Goal: Complete application form: Complete application form

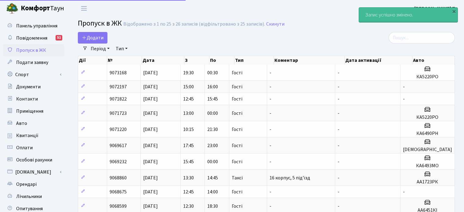
select select "25"
click at [95, 34] on link "Додати" at bounding box center [93, 38] width 30 height 12
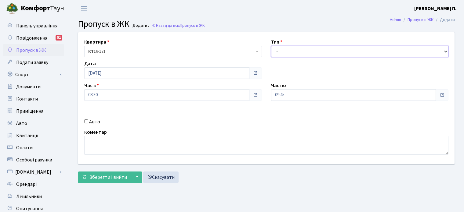
click at [289, 50] on select "- Доставка Таксі Гості Сервіс" at bounding box center [360, 52] width 178 height 12
select select "3"
click at [271, 46] on select "- Доставка Таксі Гості Сервіс" at bounding box center [360, 52] width 178 height 12
click at [84, 121] on input "Авто" at bounding box center [86, 122] width 4 height 4
checkbox input "true"
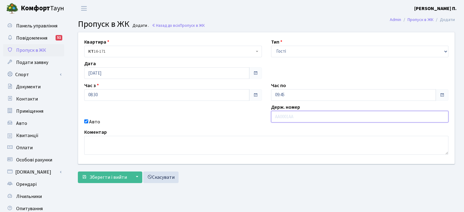
paste input "AA3323KE"
type input "AA3323KE"
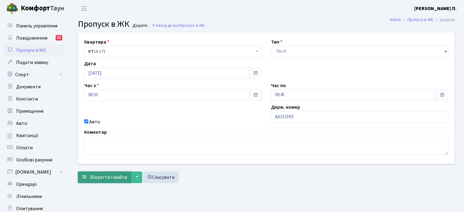
click at [101, 175] on span "Зберегти і вийти" at bounding box center [108, 177] width 38 height 7
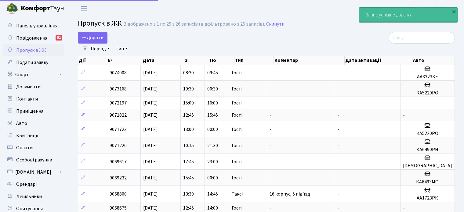
select select "25"
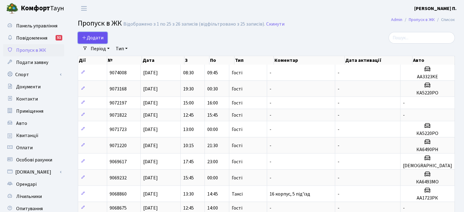
click at [98, 39] on span "Додати" at bounding box center [93, 37] width 22 height 7
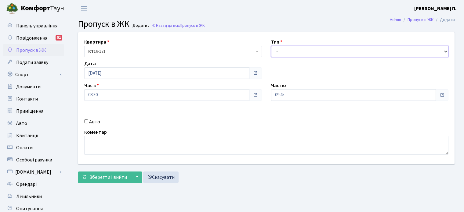
click at [288, 56] on select "- Доставка Таксі Гості Сервіс" at bounding box center [360, 52] width 178 height 12
select select "3"
click at [271, 46] on select "- Доставка Таксі Гості Сервіс" at bounding box center [360, 52] width 178 height 12
click at [86, 121] on input "Авто" at bounding box center [86, 122] width 4 height 4
checkbox input "true"
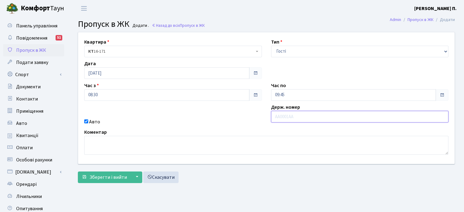
paste input "AA3323KE"
type input "AA3323KE"
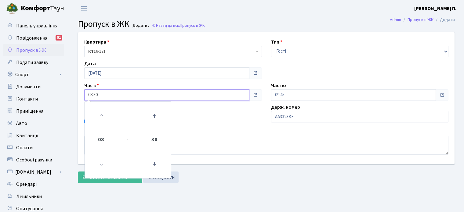
click at [145, 96] on input "08:30" at bounding box center [166, 95] width 165 height 12
click at [102, 114] on icon at bounding box center [101, 116] width 16 height 16
type input "10:30"
drag, startPoint x: 186, startPoint y: 134, endPoint x: 208, endPoint y: 124, distance: 24.1
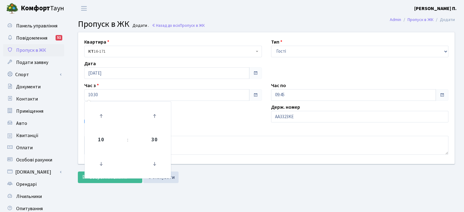
click at [187, 134] on div "Коментар" at bounding box center [266, 142] width 373 height 26
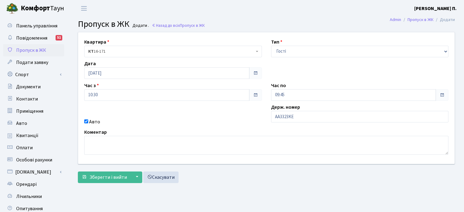
click at [284, 105] on label "Держ. номер" at bounding box center [285, 107] width 29 height 7
click at [284, 97] on input "09:45" at bounding box center [353, 95] width 165 height 12
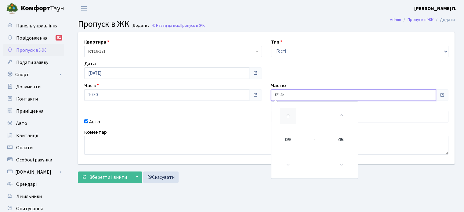
click at [285, 109] on icon at bounding box center [288, 116] width 16 height 16
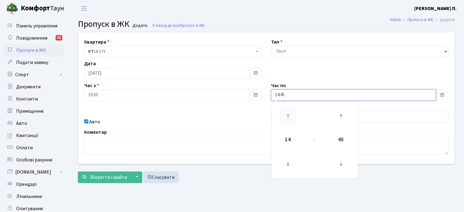
click at [285, 109] on icon at bounding box center [288, 116] width 16 height 16
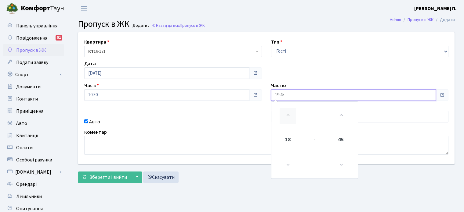
click at [285, 109] on icon at bounding box center [288, 116] width 16 height 16
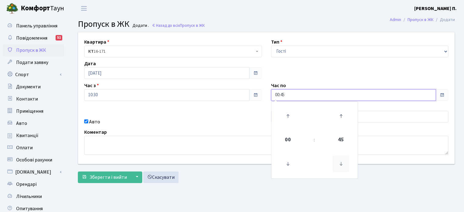
click at [340, 168] on icon at bounding box center [341, 164] width 16 height 16
type input "00:00"
click at [218, 130] on div "Коментар" at bounding box center [266, 142] width 373 height 26
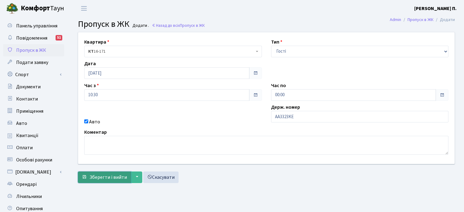
click at [112, 176] on span "Зберегти і вийти" at bounding box center [108, 177] width 38 height 7
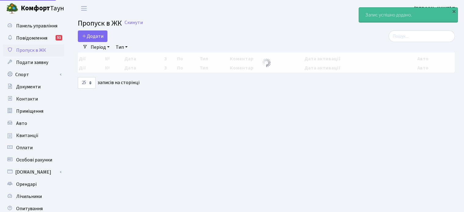
select select "25"
